Goal: Information Seeking & Learning: Find specific page/section

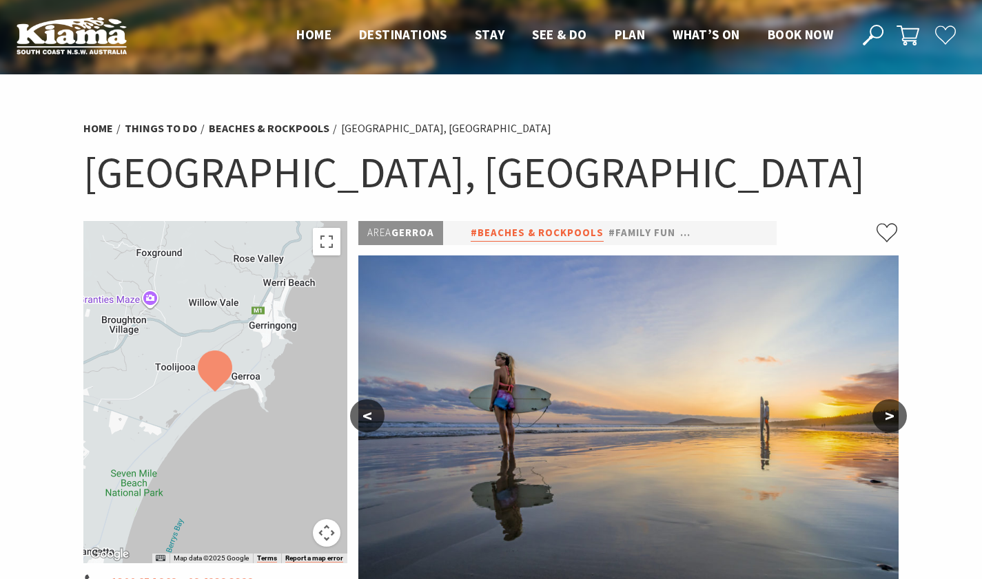
click at [585, 238] on link "#Beaches & Rockpools" at bounding box center [537, 233] width 133 height 17
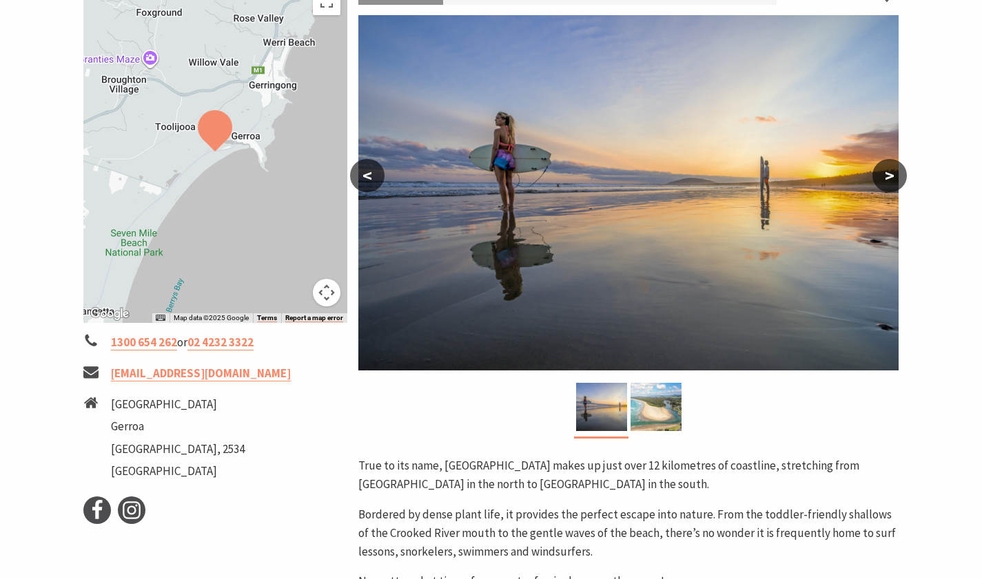
scroll to position [241, 0]
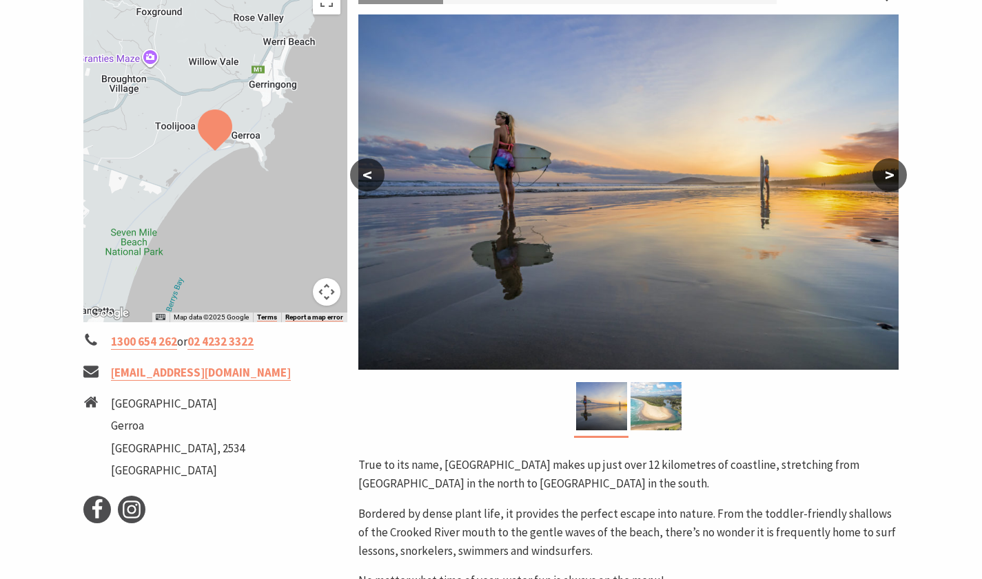
click at [896, 170] on button ">" at bounding box center [889, 174] width 34 height 33
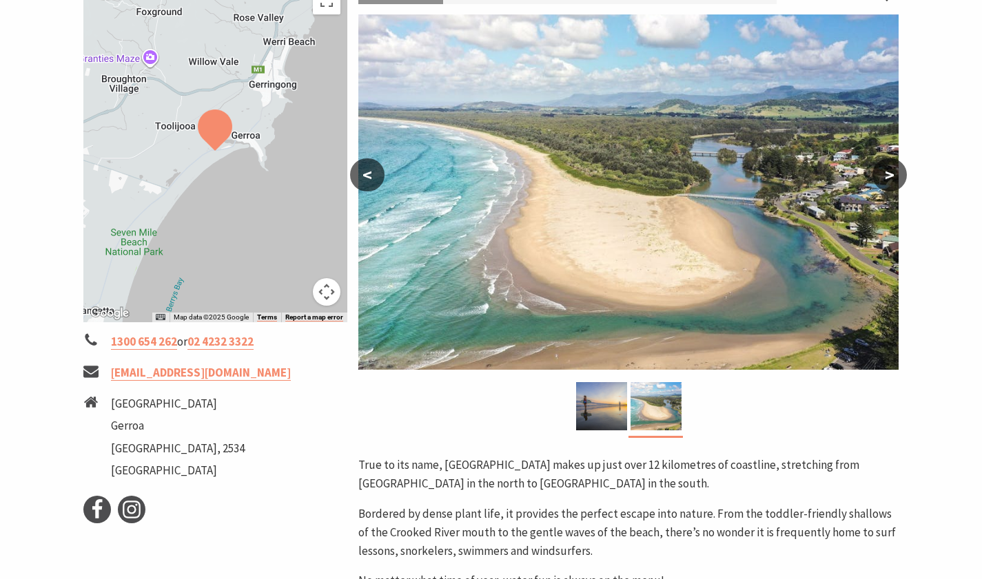
click at [896, 170] on button ">" at bounding box center [889, 174] width 34 height 33
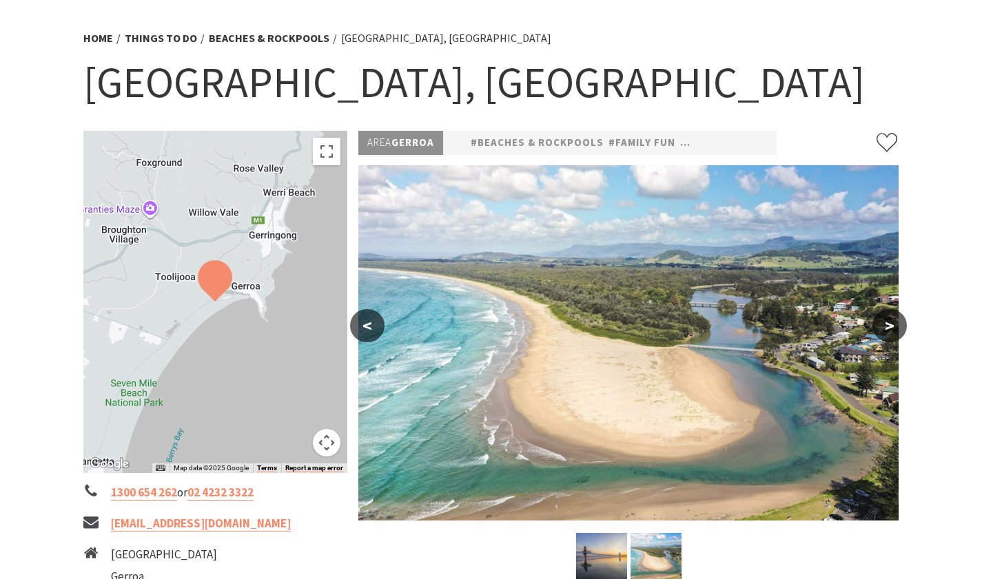
scroll to position [0, 0]
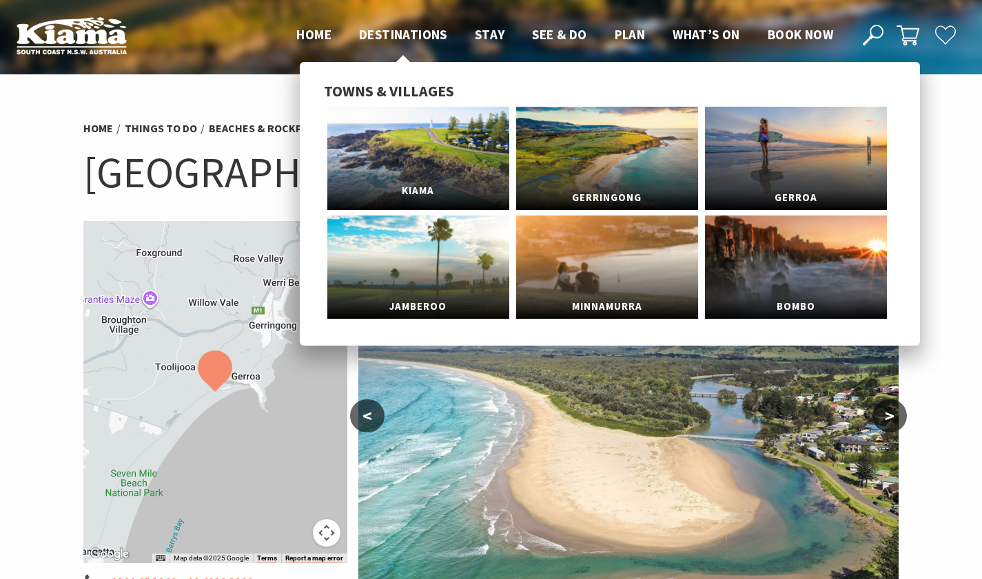
click at [403, 161] on link "Kiama" at bounding box center [418, 158] width 182 height 103
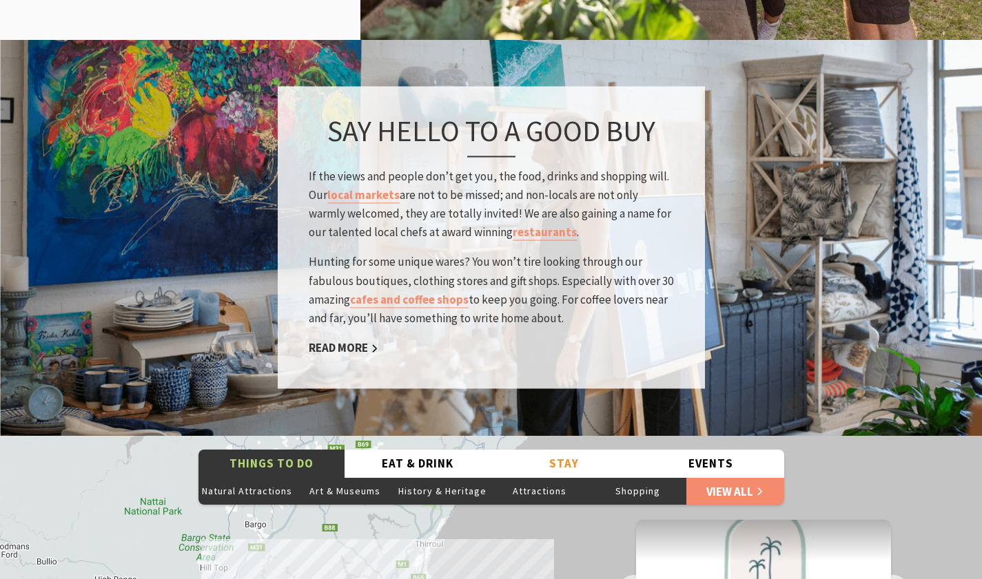
scroll to position [2059, 0]
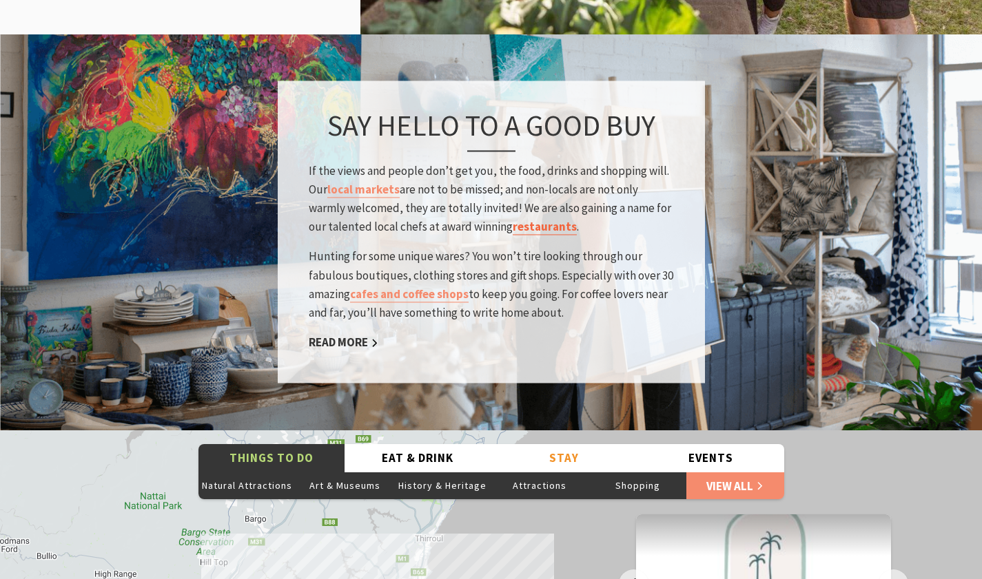
click at [542, 220] on link "restaurants" at bounding box center [545, 228] width 64 height 16
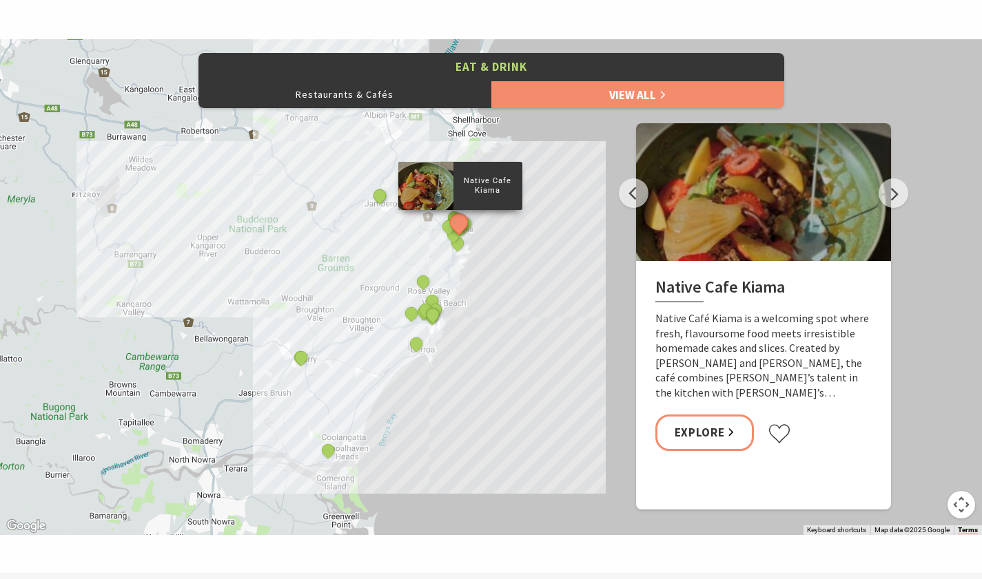
scroll to position [683, 0]
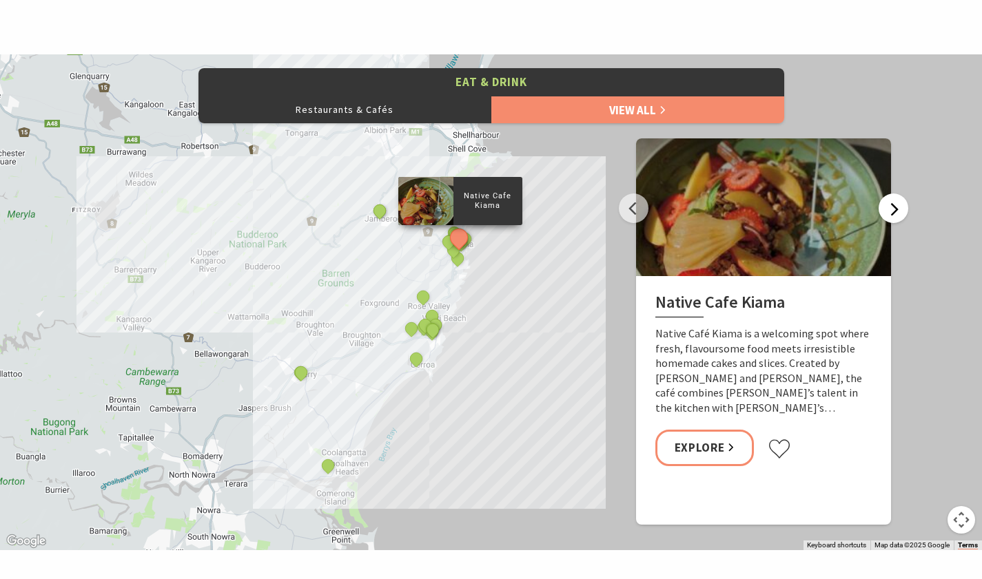
click at [889, 203] on button "Next" at bounding box center [893, 209] width 30 height 30
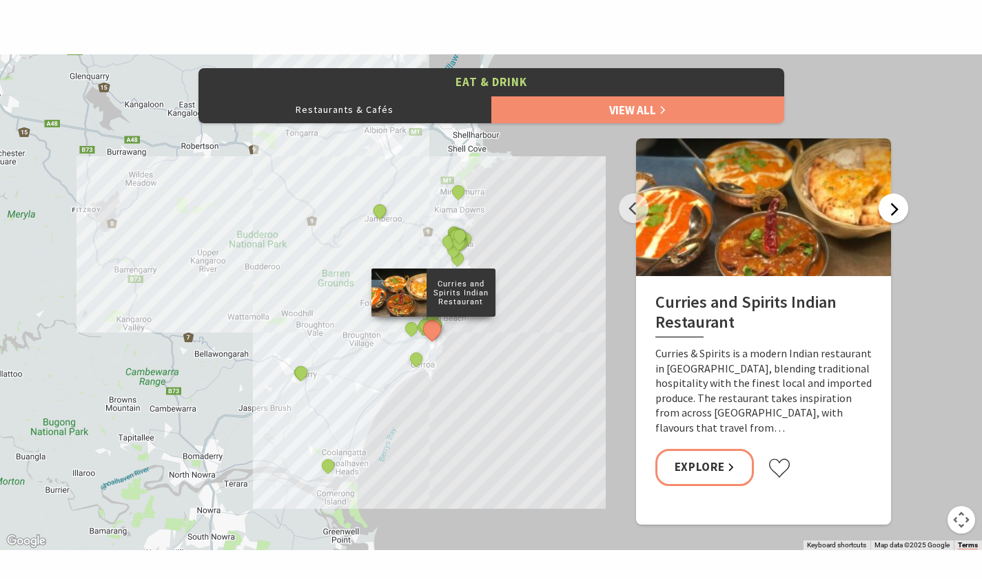
click at [889, 203] on button "Next" at bounding box center [893, 209] width 30 height 30
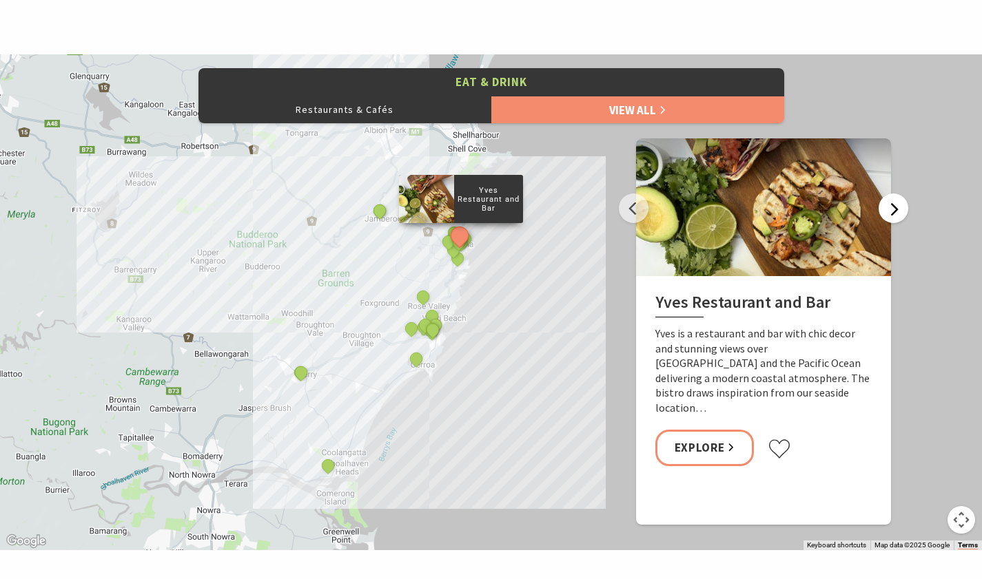
click at [889, 203] on button "Next" at bounding box center [893, 209] width 30 height 30
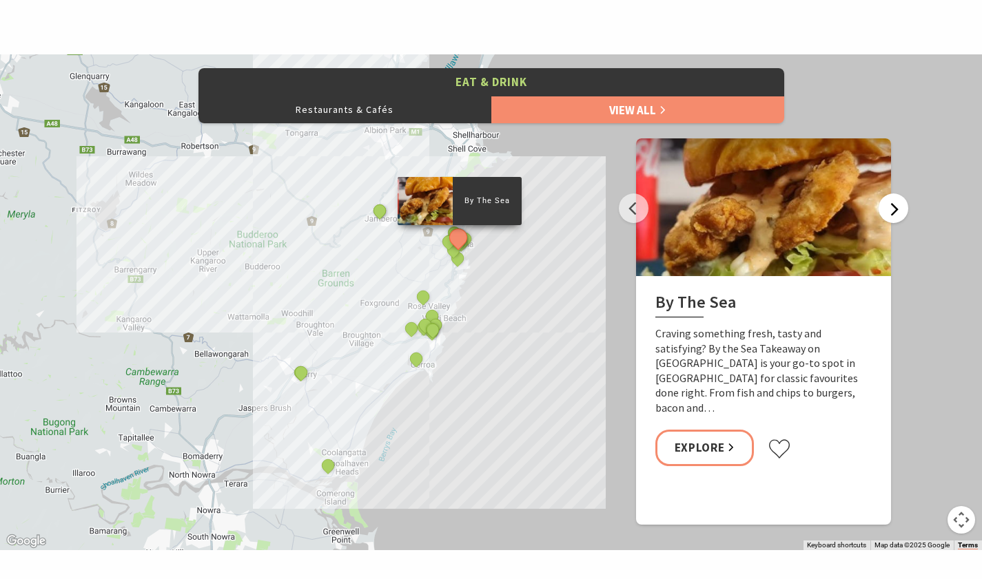
click at [889, 203] on button "Next" at bounding box center [893, 209] width 30 height 30
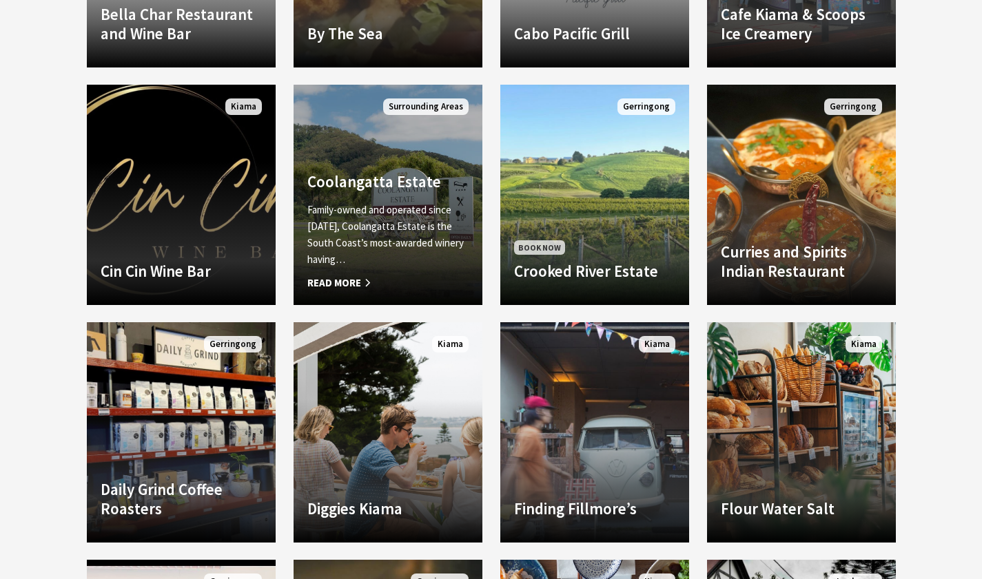
scroll to position [1517, 0]
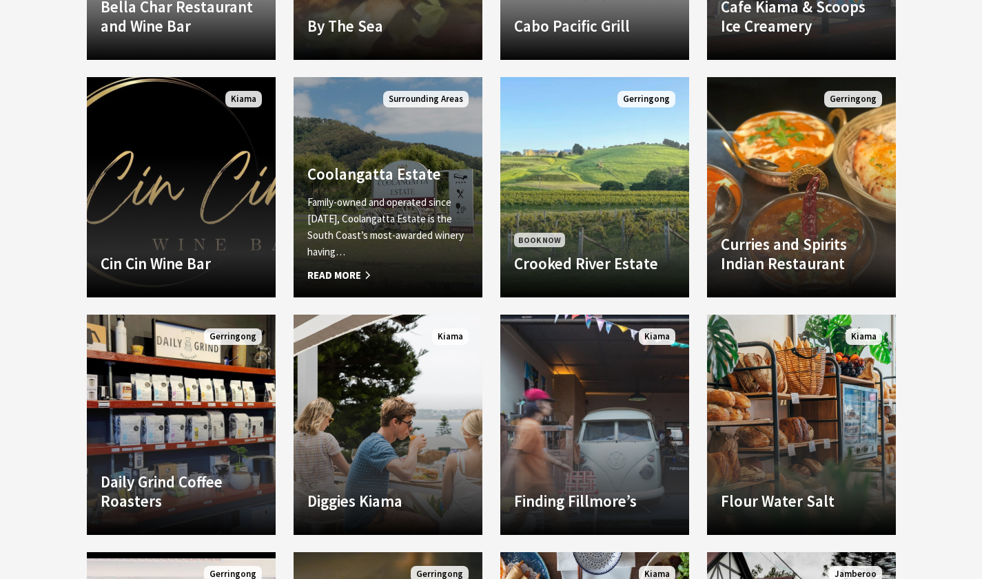
click at [378, 171] on h4 "Coolangatta Estate" at bounding box center [387, 174] width 161 height 19
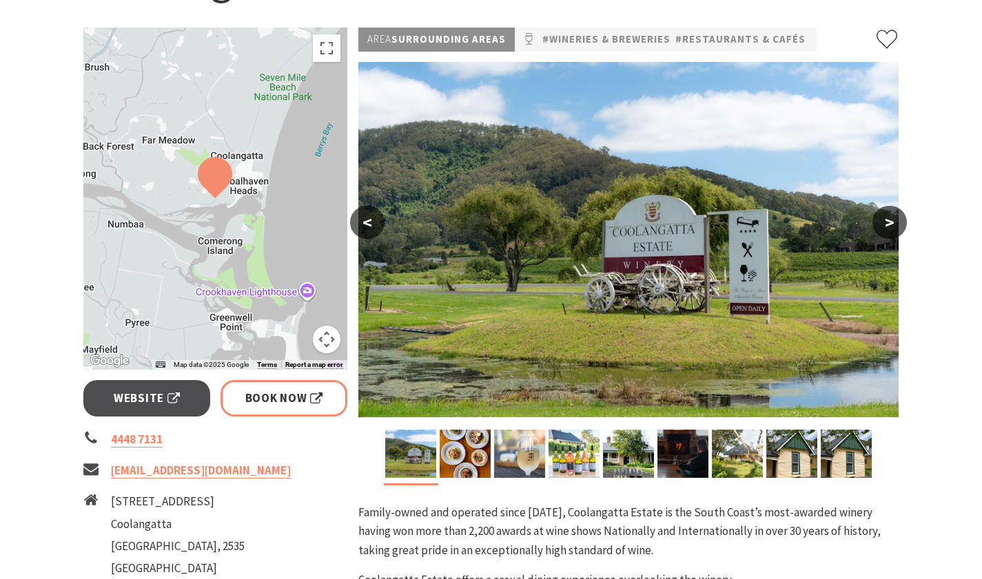
scroll to position [177, 0]
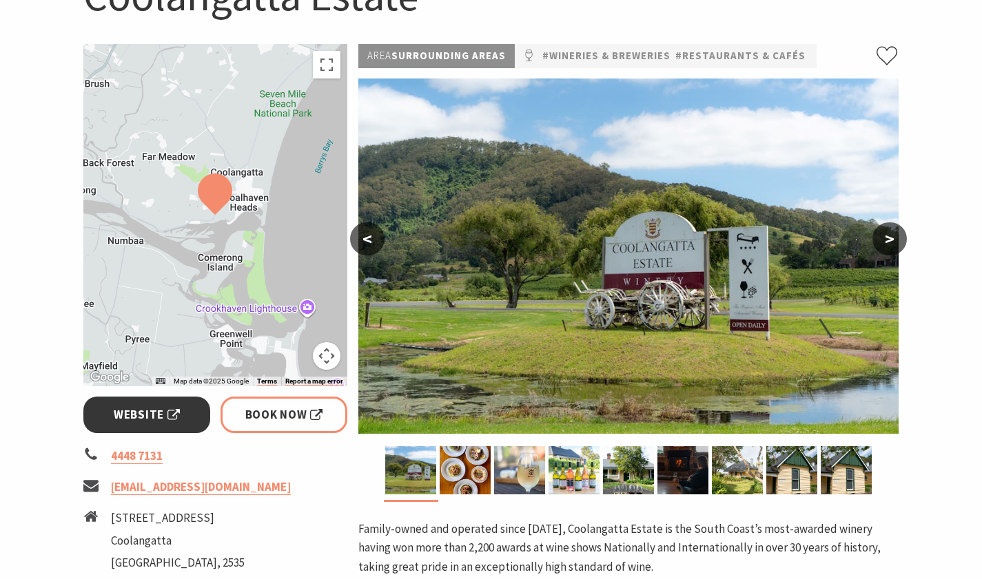
click at [166, 415] on span "Website" at bounding box center [147, 415] width 66 height 19
